Goal: Transaction & Acquisition: Purchase product/service

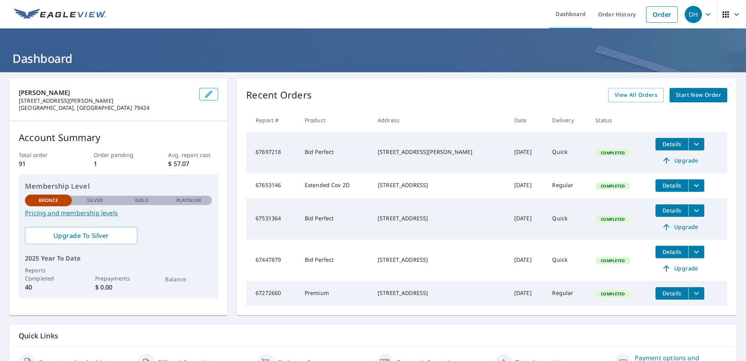
click at [691, 93] on span "Start New Order" at bounding box center [698, 95] width 45 height 10
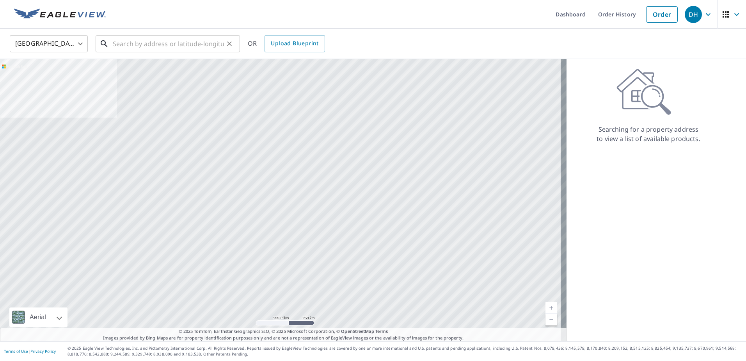
click at [191, 42] on input "text" at bounding box center [168, 44] width 111 height 22
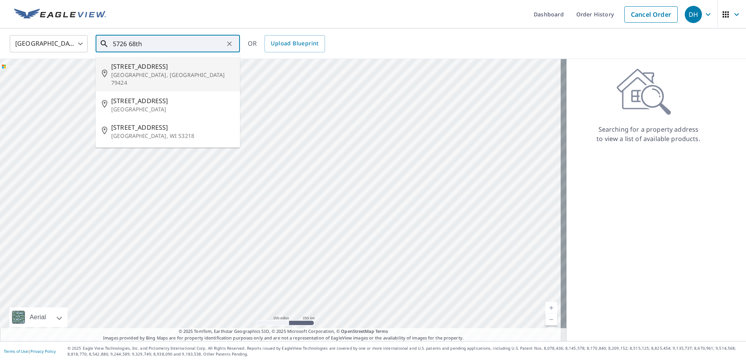
click at [142, 70] on span "[STREET_ADDRESS]" at bounding box center [172, 66] width 123 height 9
type input "[STREET_ADDRESS]"
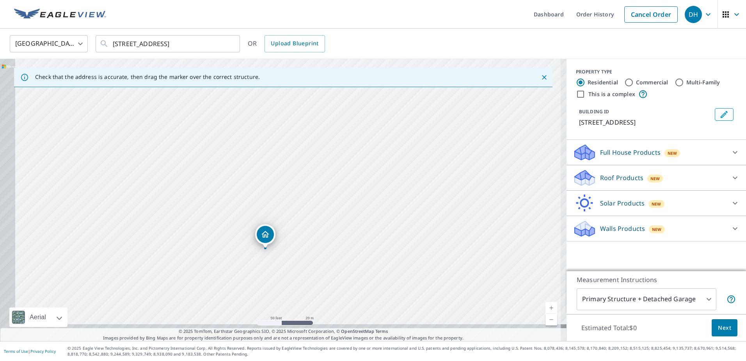
drag, startPoint x: 340, startPoint y: 163, endPoint x: 396, endPoint y: 107, distance: 79.8
click at [396, 107] on div "[STREET_ADDRESS]" at bounding box center [283, 200] width 567 height 282
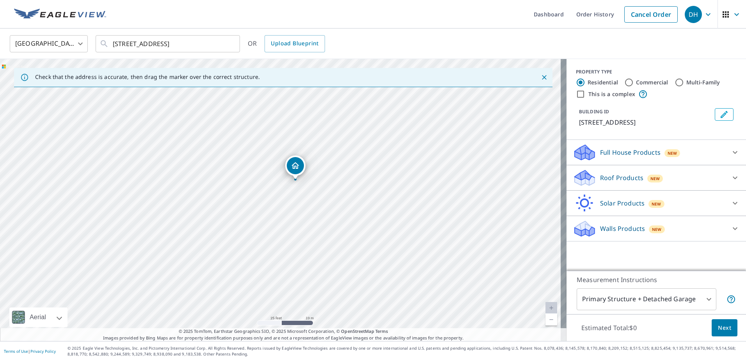
drag, startPoint x: 322, startPoint y: 231, endPoint x: 385, endPoint y: 148, distance: 104.3
click at [385, 148] on div "[STREET_ADDRESS]" at bounding box center [283, 200] width 567 height 282
click at [733, 180] on icon at bounding box center [735, 177] width 9 height 9
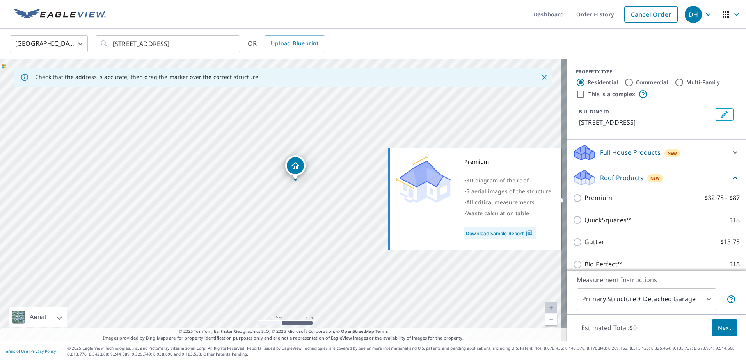
click at [595, 198] on p "Premium" at bounding box center [599, 198] width 28 height 10
click at [585, 198] on input "Premium $32.75 - $87" at bounding box center [579, 197] width 12 height 9
checkbox input "true"
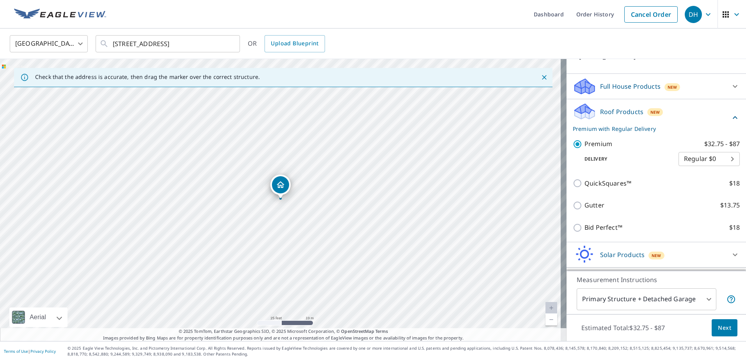
scroll to position [88, 0]
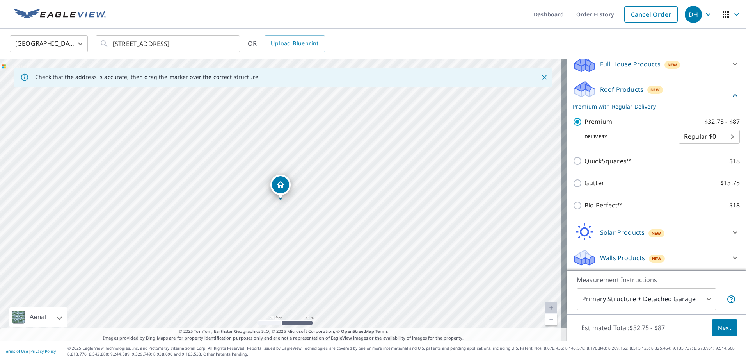
click at [705, 298] on body "DH DH Dashboard Order History Cancel Order DH [GEOGRAPHIC_DATA] [GEOGRAPHIC_DAT…" at bounding box center [373, 180] width 746 height 361
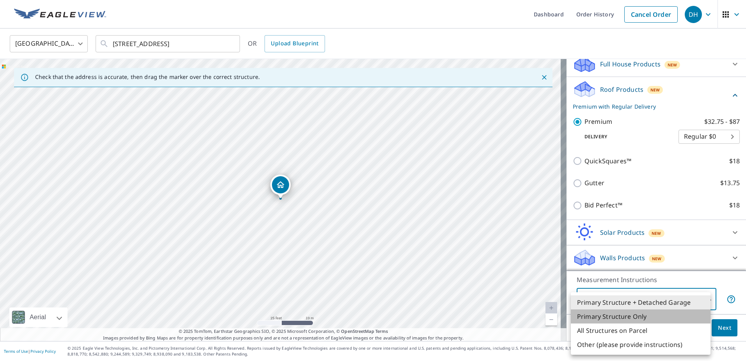
click at [644, 316] on li "Primary Structure Only" at bounding box center [641, 316] width 140 height 14
type input "2"
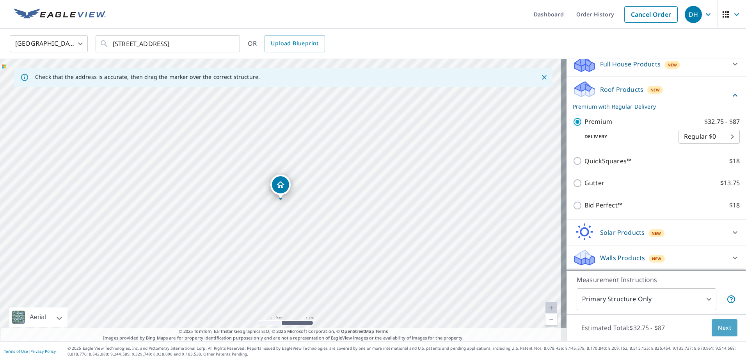
click at [718, 328] on span "Next" at bounding box center [724, 328] width 13 height 10
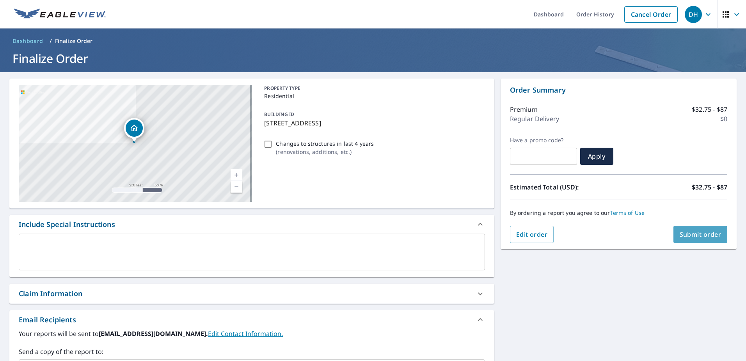
click at [693, 235] on span "Submit order" at bounding box center [701, 234] width 42 height 9
